Goal: Task Accomplishment & Management: Manage account settings

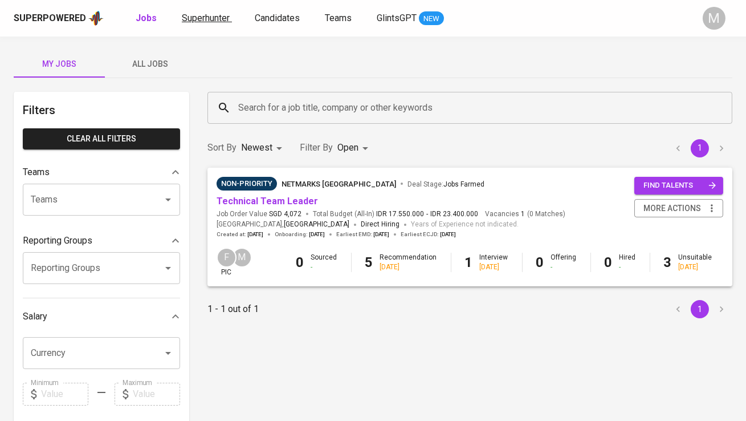
click at [208, 22] on span "Superhunter" at bounding box center [206, 18] width 48 height 11
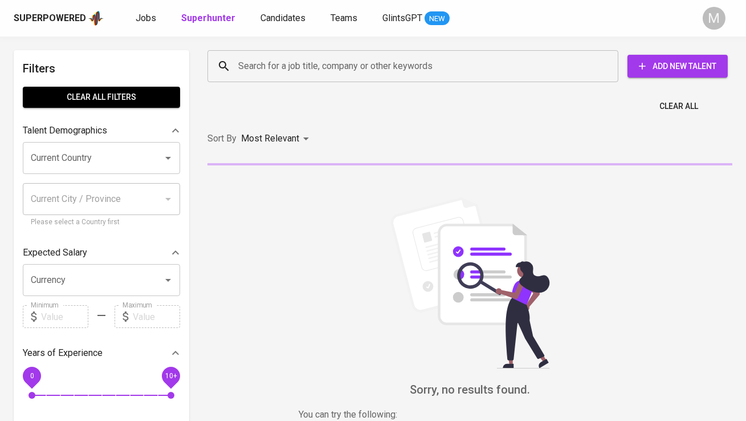
click at [253, 63] on input "Search for a job title, company or other keywords" at bounding box center [416, 66] width 361 height 22
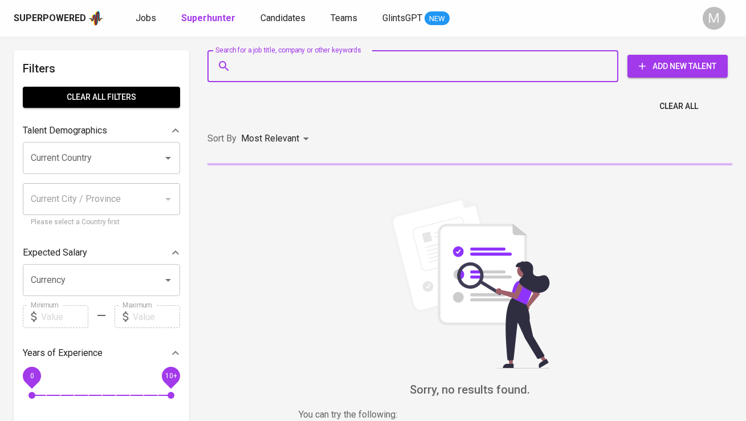
paste input "reyzavian95@gmail.com"
type input "reyzavian95@gmail.com"
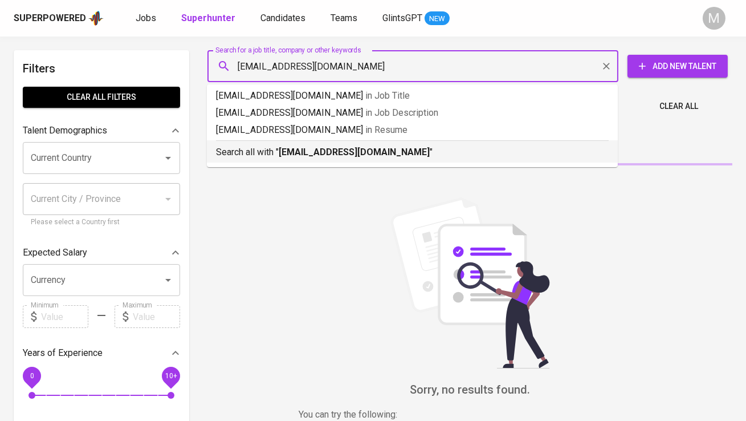
click at [279, 159] on p "Search all with " reyzavian95@gmail.com "" at bounding box center [412, 152] width 393 height 14
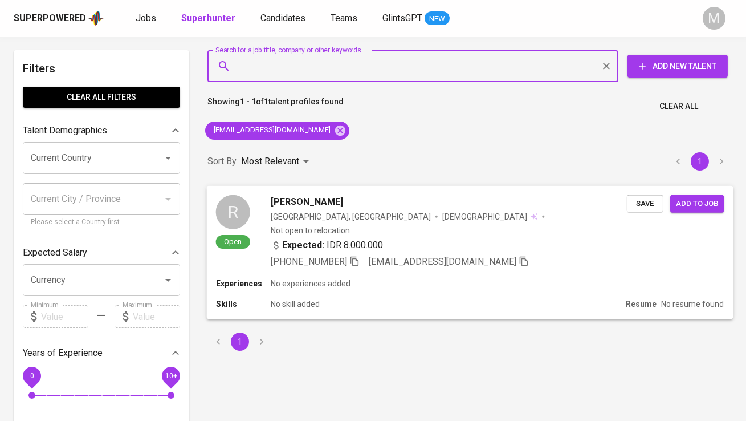
click at [244, 214] on div "R" at bounding box center [233, 211] width 34 height 34
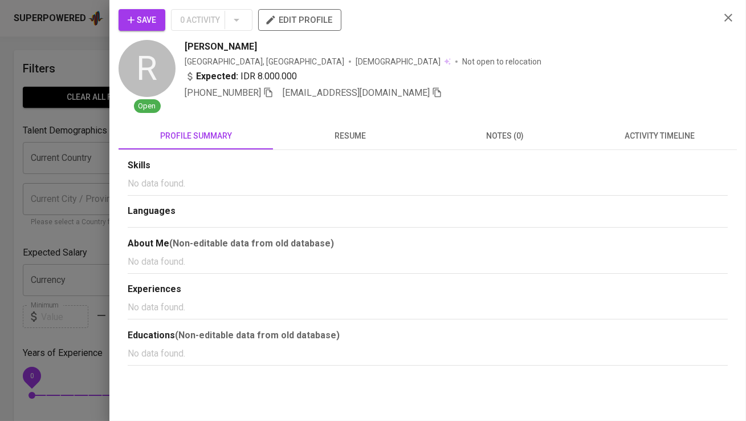
click at [153, 21] on span "Save" at bounding box center [142, 20] width 29 height 14
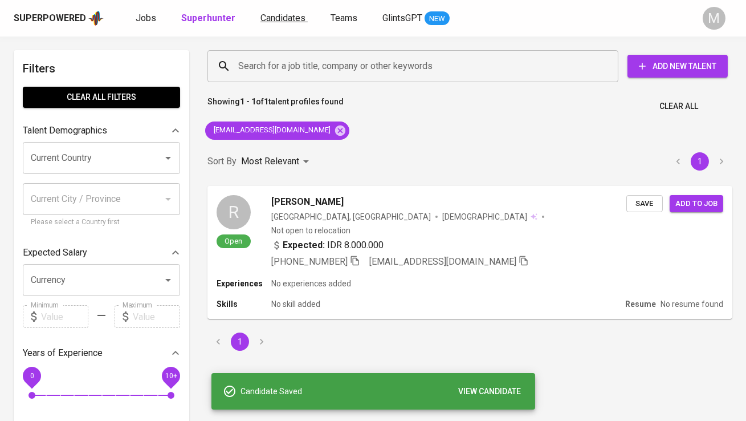
click at [286, 19] on span "Candidates" at bounding box center [283, 18] width 45 height 11
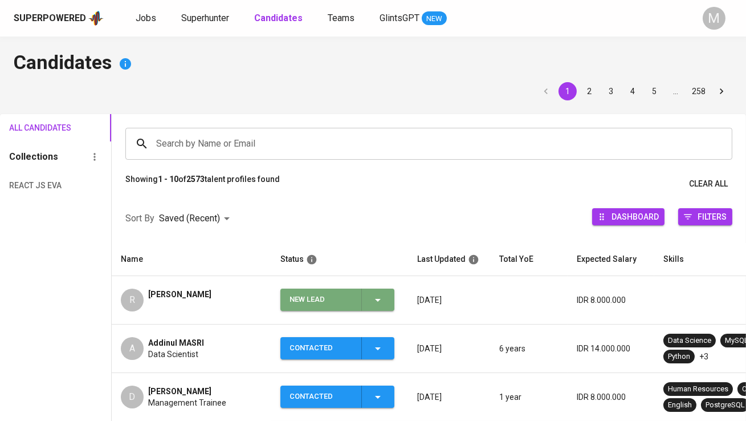
click at [348, 299] on div "New Lead" at bounding box center [321, 300] width 63 height 22
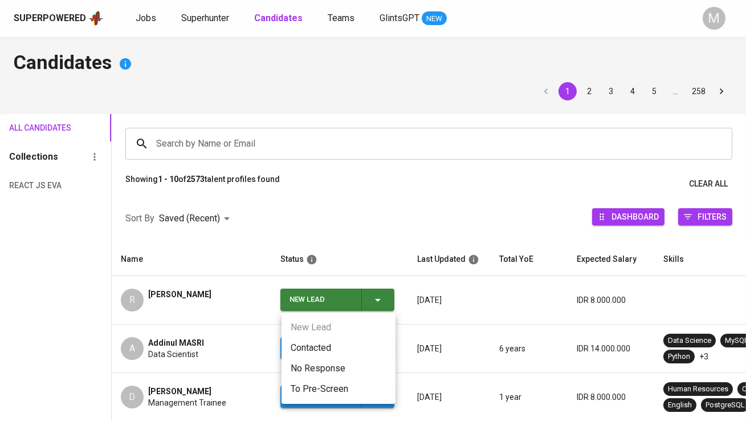
click at [343, 344] on li "Contacted" at bounding box center [339, 348] width 114 height 21
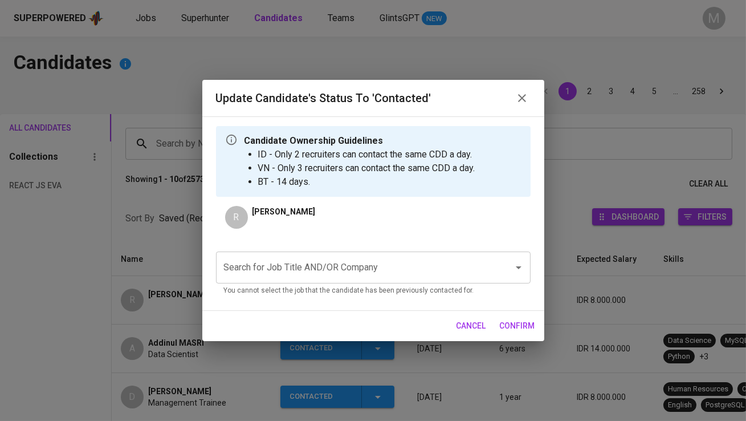
click at [327, 275] on input "Search for Job Title AND/OR Company" at bounding box center [357, 268] width 273 height 22
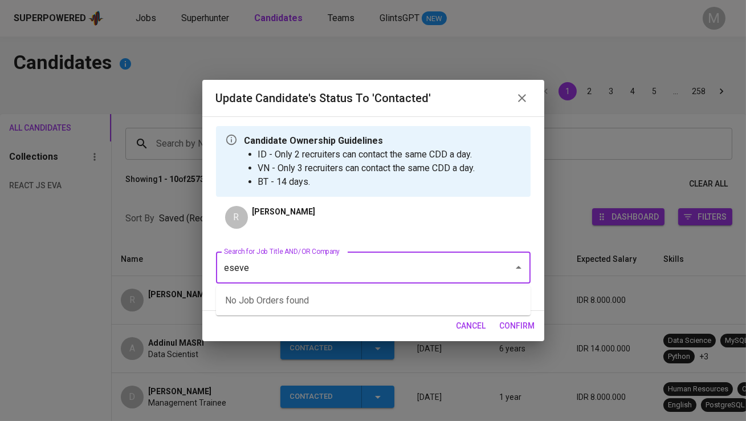
type input "esevel"
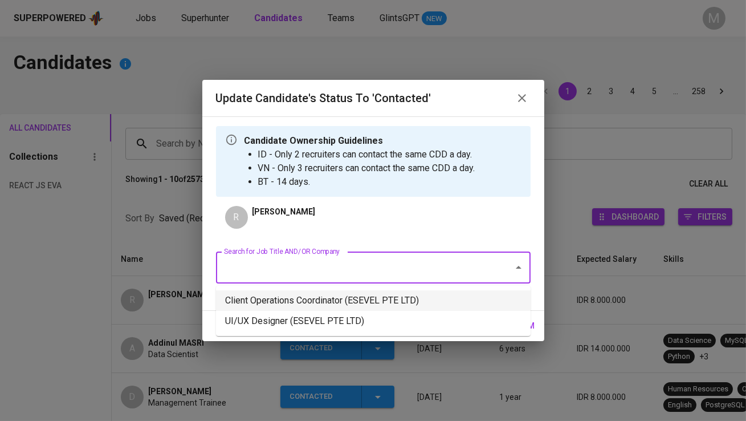
click at [369, 306] on li "Client Operations Coordinator (ESEVEL PTE LTD)" at bounding box center [373, 300] width 315 height 21
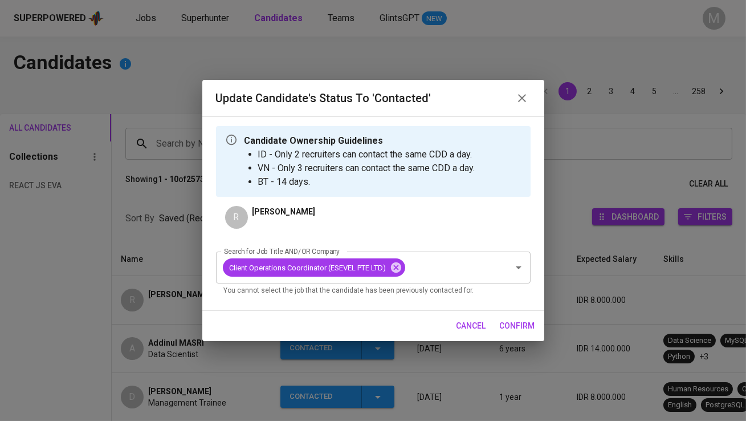
click at [518, 326] on span "confirm" at bounding box center [517, 326] width 35 height 14
